Goal: Check status: Check status

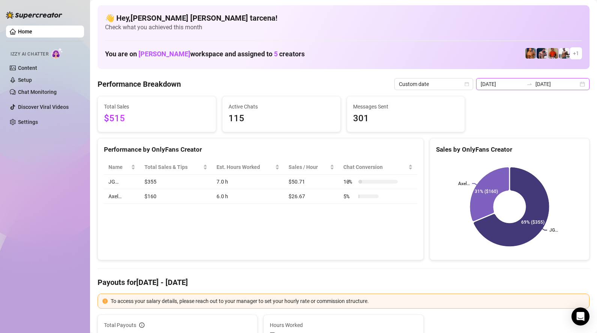
click at [506, 86] on input "[DATE]" at bounding box center [501, 84] width 43 height 8
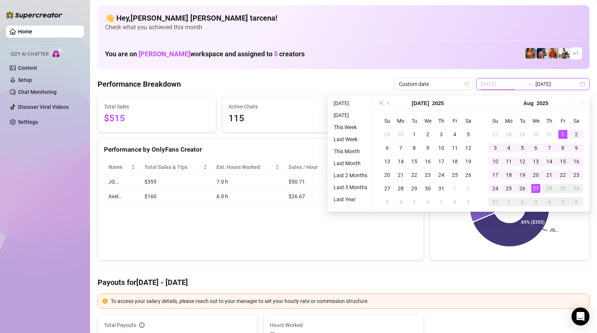
type input "[DATE]"
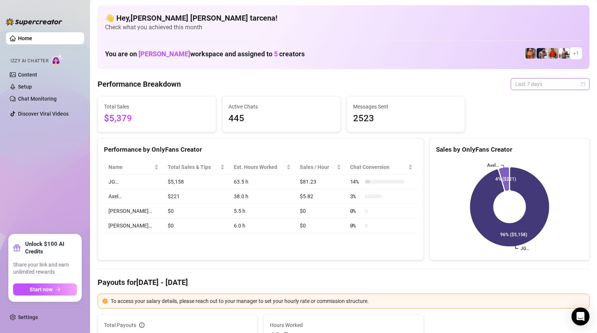
click at [551, 81] on span "Last 7 days" at bounding box center [550, 83] width 70 height 11
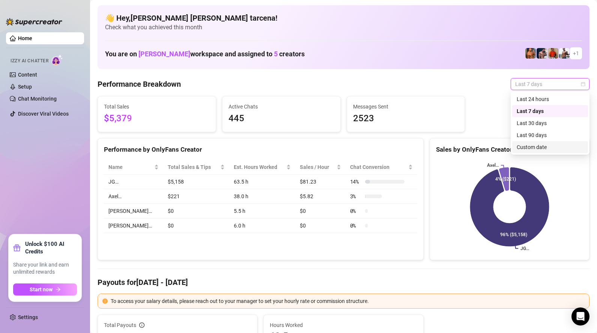
click at [545, 150] on div "Custom date" at bounding box center [549, 147] width 67 height 8
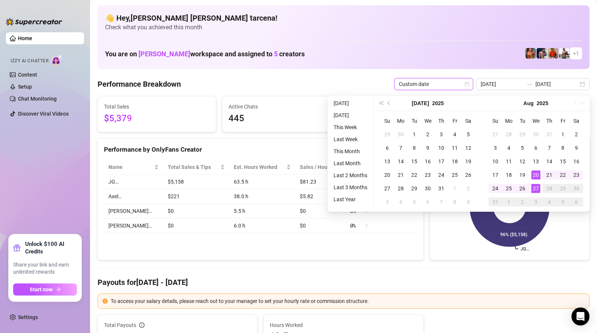
type input "[DATE]"
click at [536, 189] on div "27" at bounding box center [535, 188] width 9 height 9
type input "[DATE]"
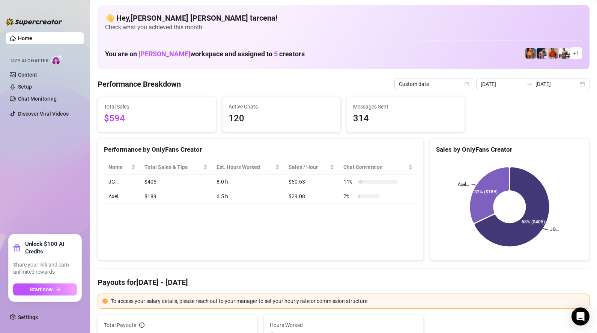
click at [168, 207] on div "Name Total Sales & Tips Est. Hours Worked Sales / Hour Chat Conversion JG… $405…" at bounding box center [260, 182] width 325 height 56
click at [523, 84] on input "[DATE]" at bounding box center [501, 84] width 43 height 8
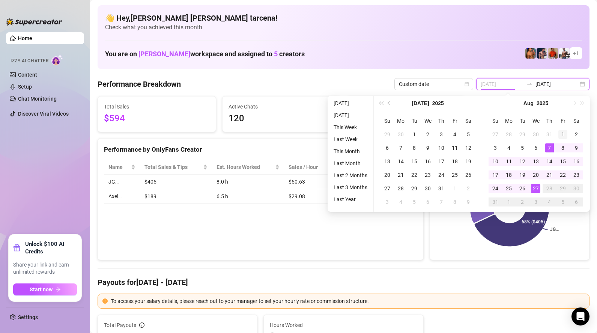
type input "[DATE]"
click at [560, 136] on div "1" at bounding box center [562, 134] width 9 height 9
type input "[DATE]"
click at [534, 188] on div "27" at bounding box center [535, 188] width 9 height 9
type input "[DATE]"
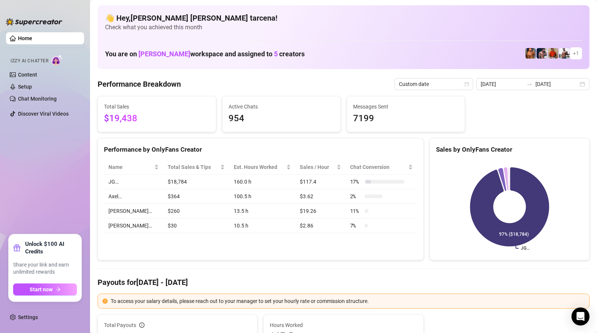
click at [35, 154] on ul "Home Izzy AI Chatter Content Setup Chat Monitoring Discover Viral Videos" at bounding box center [45, 130] width 78 height 202
